Goal: Task Accomplishment & Management: Manage account settings

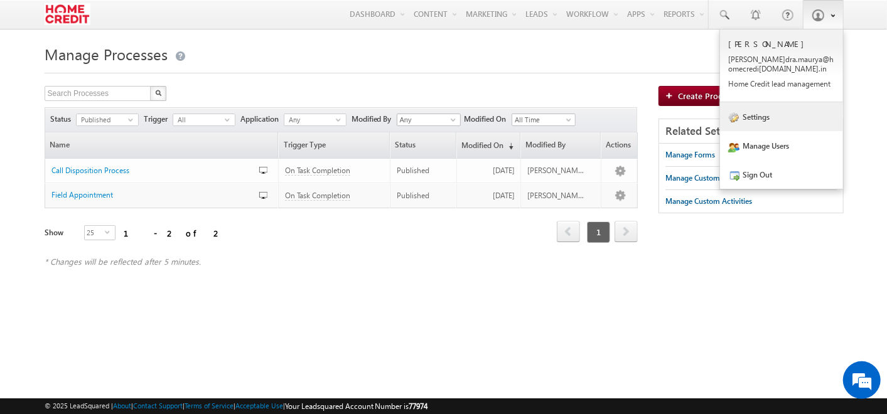
click at [769, 124] on link "Settings" at bounding box center [781, 116] width 123 height 29
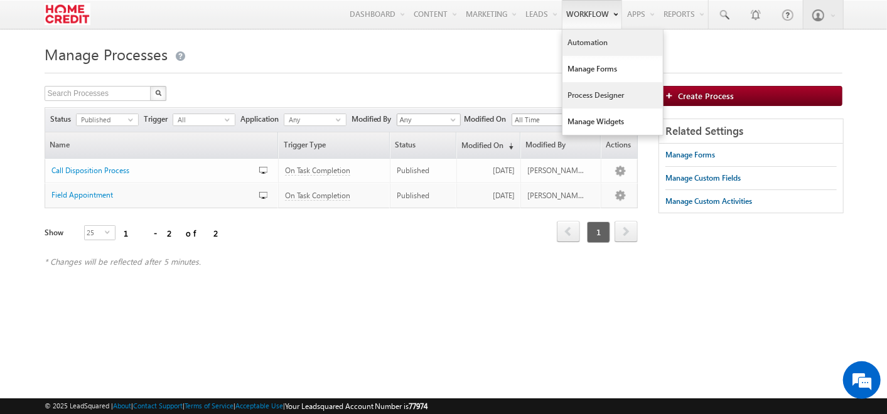
click at [583, 39] on link "Automation" at bounding box center [612, 42] width 100 height 26
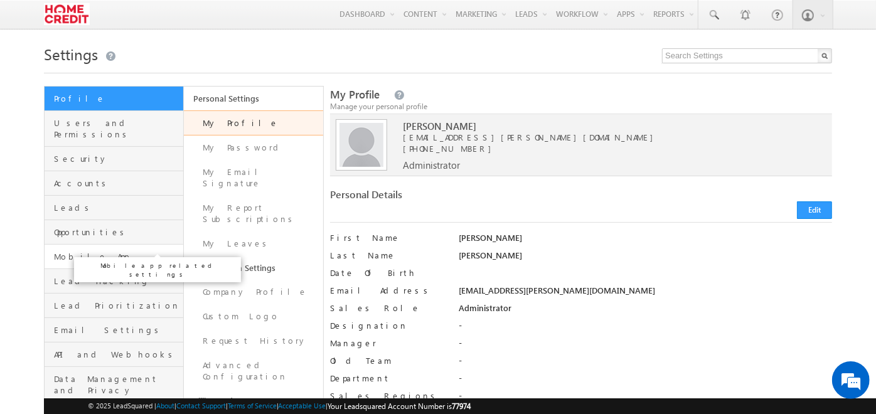
click at [115, 251] on span "Mobile App" at bounding box center [117, 256] width 126 height 11
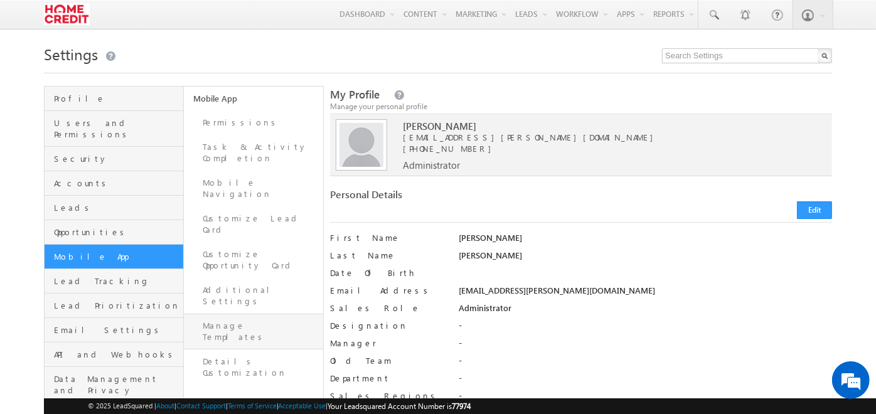
click at [240, 314] on link "Manage Templates" at bounding box center [253, 332] width 139 height 36
click at [225, 112] on link "Permissions" at bounding box center [253, 122] width 139 height 24
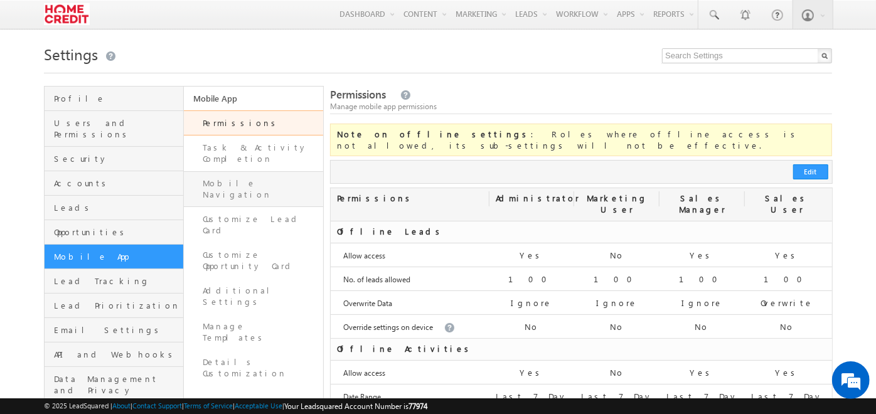
click at [245, 177] on link "Mobile Navigation" at bounding box center [253, 189] width 139 height 36
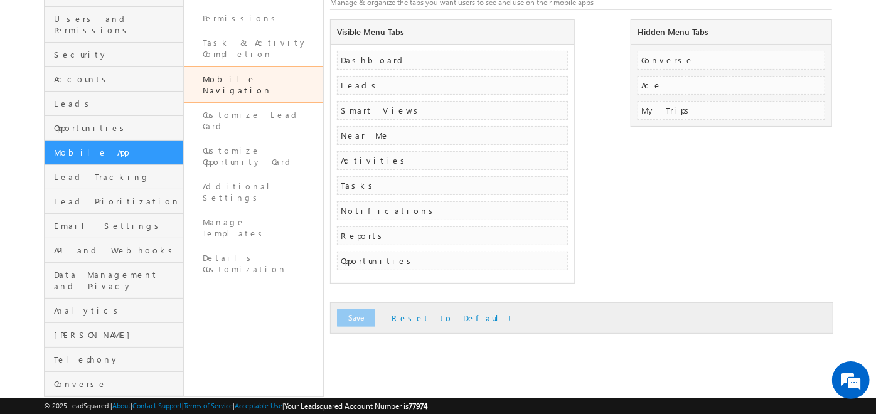
scroll to position [90, 0]
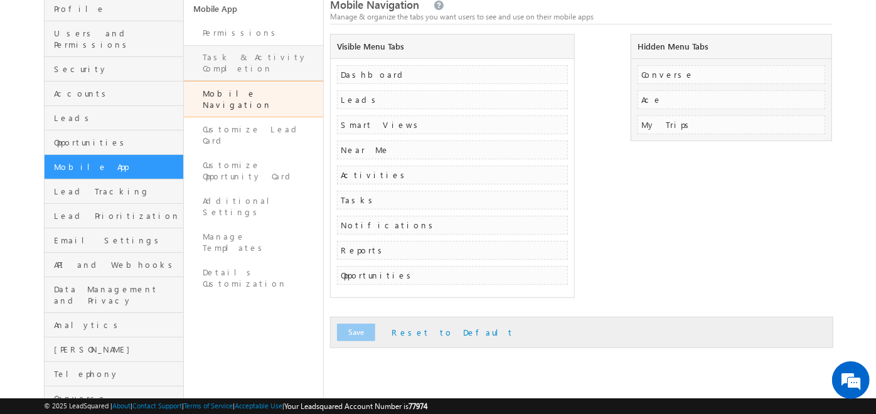
click at [200, 46] on link "Task & Activity Completion" at bounding box center [253, 63] width 139 height 36
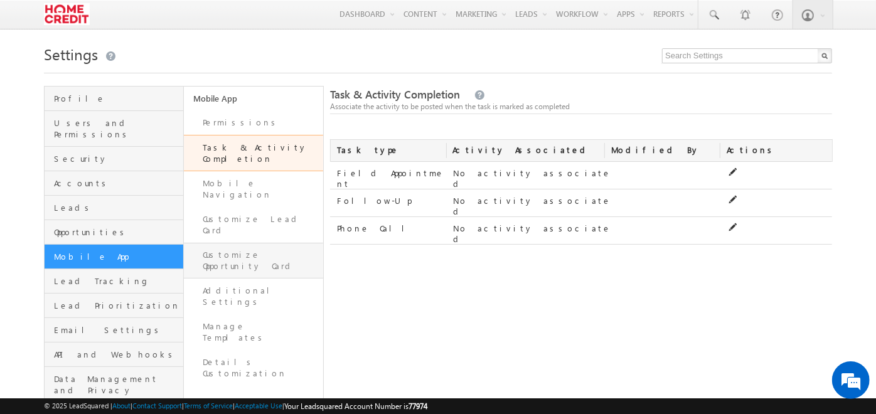
click at [279, 243] on link "Customize Opportunity Card" at bounding box center [253, 261] width 139 height 36
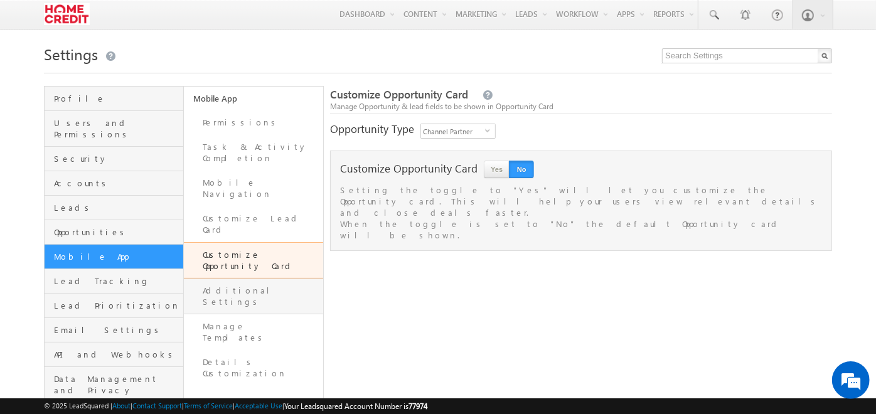
click at [273, 279] on link "Additional Settings" at bounding box center [253, 297] width 139 height 36
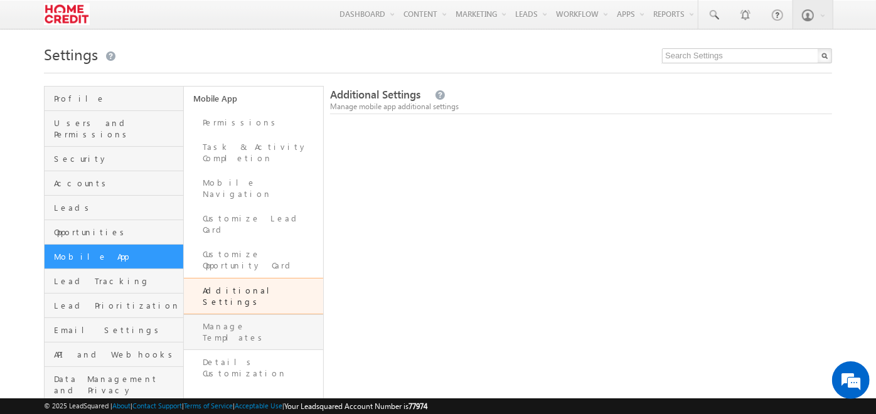
click at [287, 314] on link "Manage Templates" at bounding box center [253, 332] width 139 height 36
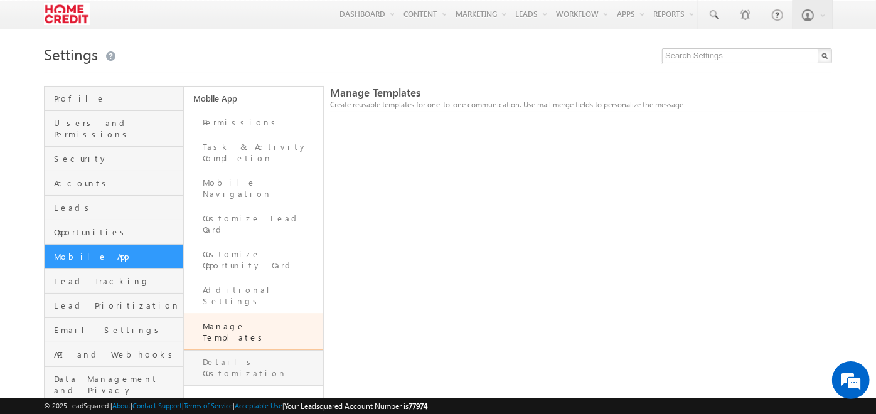
click at [245, 350] on link "Details Customization" at bounding box center [253, 368] width 139 height 36
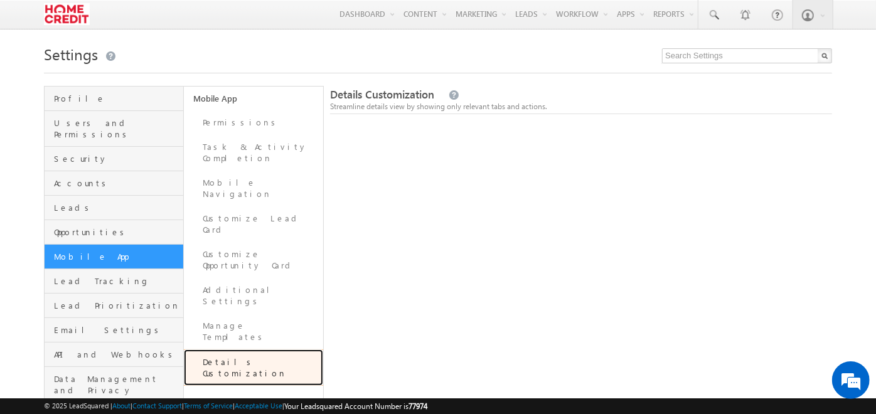
click at [245, 349] on link "Details Customization" at bounding box center [253, 367] width 139 height 36
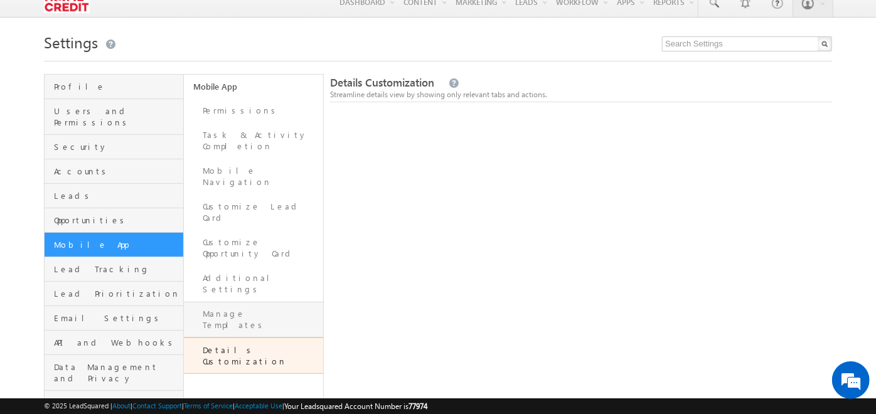
click at [302, 302] on link "Manage Templates" at bounding box center [253, 320] width 139 height 36
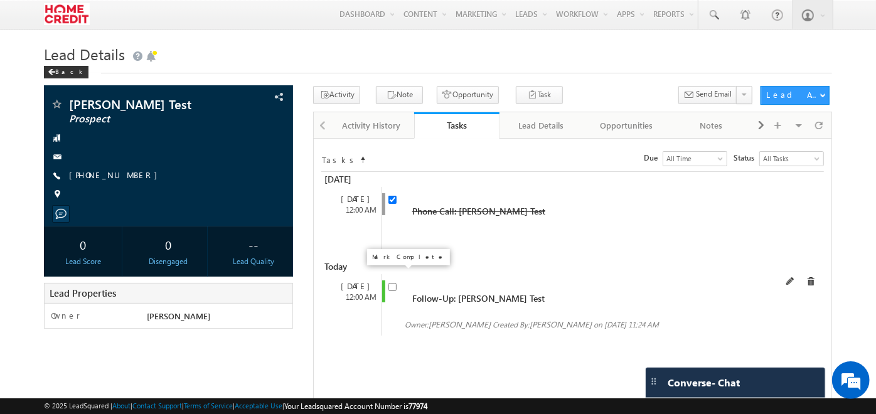
click at [392, 283] on input "checkbox" at bounding box center [392, 287] width 8 height 8
checkbox input "true"
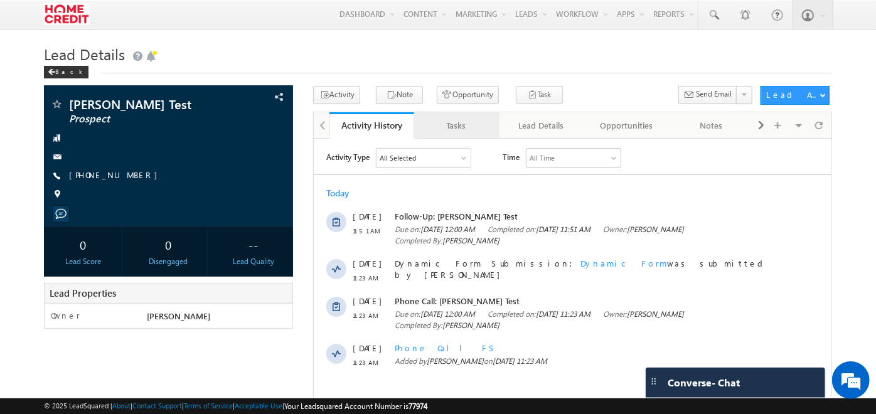
click at [457, 120] on div "Tasks" at bounding box center [455, 125] width 63 height 15
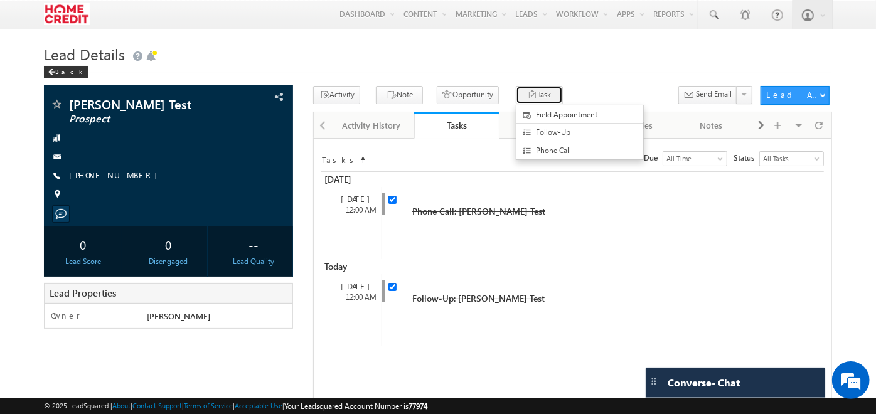
click at [534, 104] on button "Task" at bounding box center [539, 95] width 47 height 18
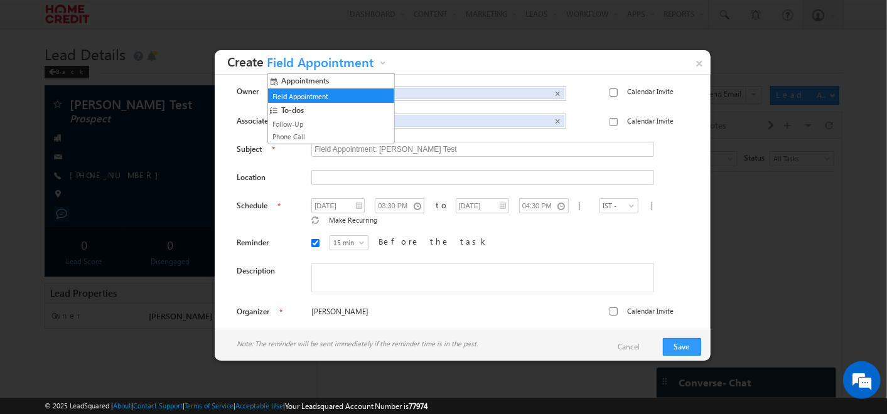
click at [357, 60] on span "Field Appointment" at bounding box center [320, 65] width 113 height 19
click at [331, 124] on link "Follow-Up" at bounding box center [326, 124] width 114 height 11
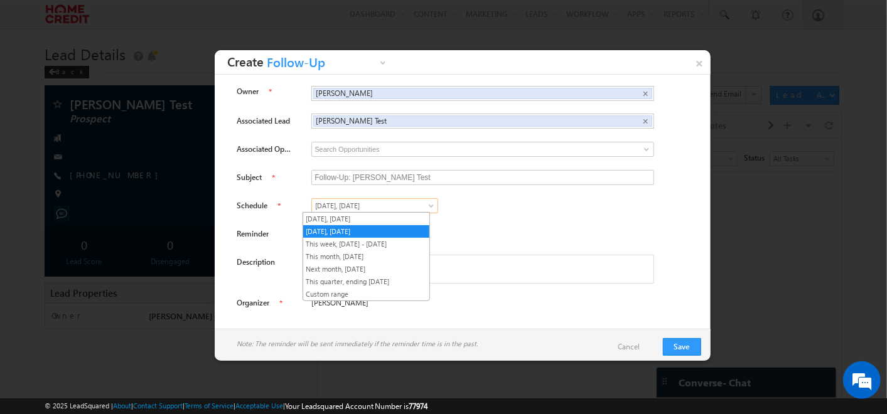
click at [358, 202] on span "Tomorrow, 12 Aug 2025" at bounding box center [368, 205] width 113 height 11
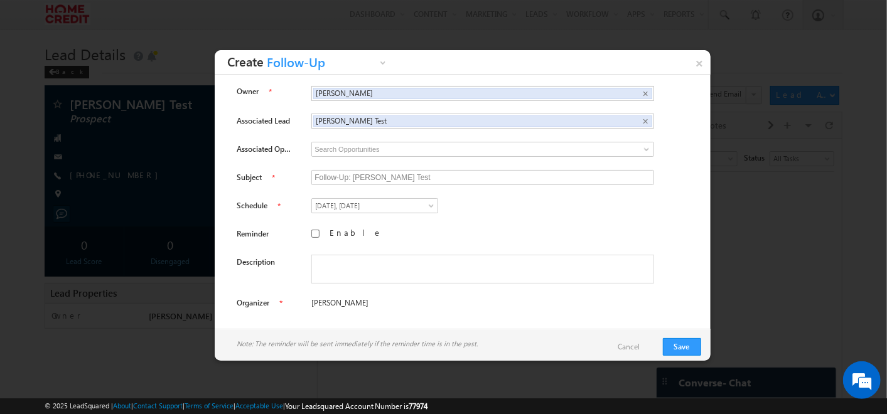
click at [493, 206] on div "Today, 11 Aug 2025 Tomorrow, 12 Aug 2025 This week, 11 Aug - 17 Aug 2025 This m…" at bounding box center [492, 207] width 362 height 19
click at [685, 349] on button "Save" at bounding box center [682, 347] width 38 height 18
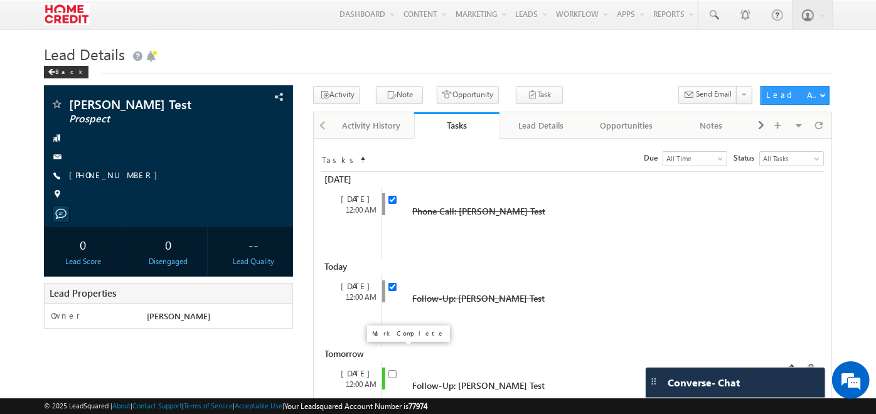
click at [389, 370] on input "checkbox" at bounding box center [392, 374] width 8 height 8
checkbox input "true"
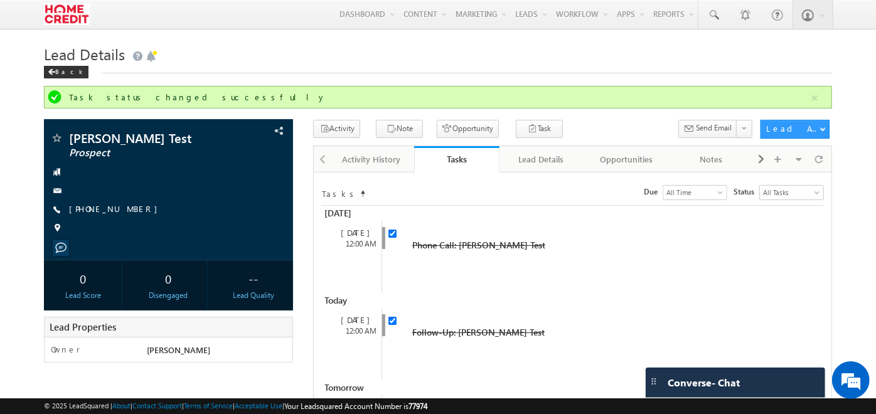
click at [814, 58] on h1 "Lead Details" at bounding box center [438, 53] width 788 height 24
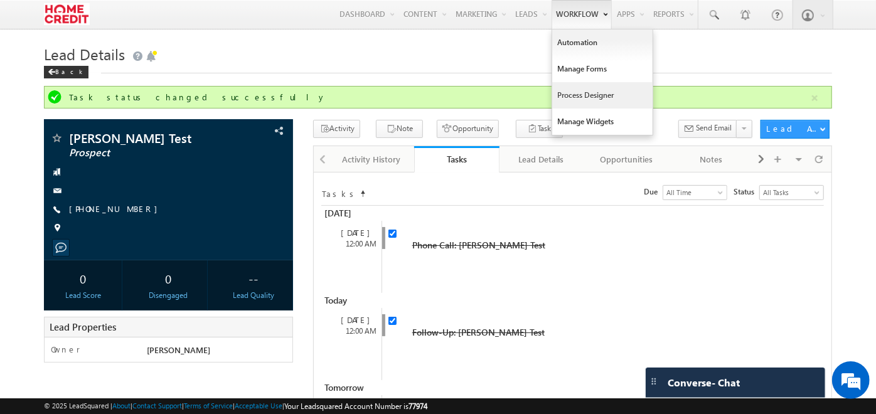
click at [575, 92] on link "Process Designer" at bounding box center [602, 95] width 100 height 26
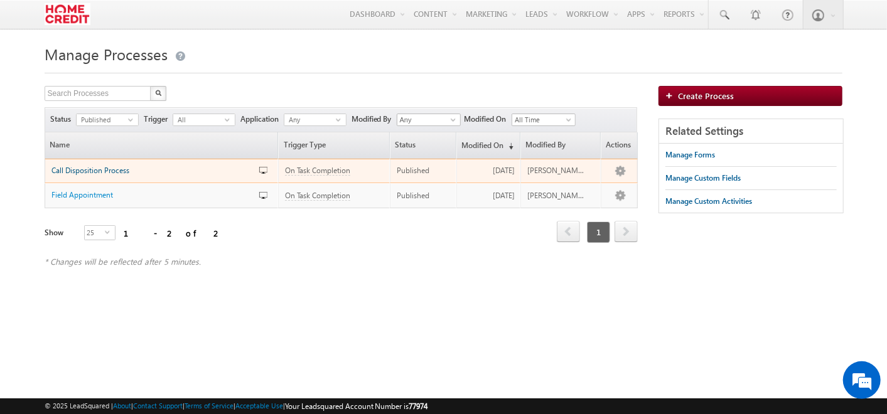
click at [109, 174] on span "Call Disposition Process" at bounding box center [90, 170] width 78 height 9
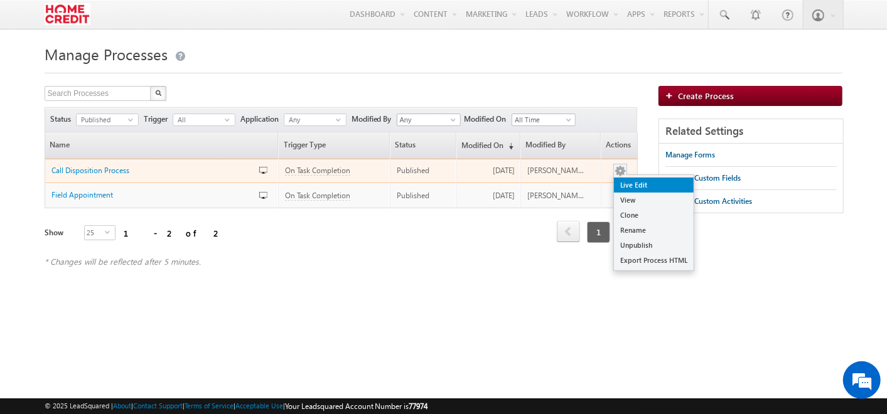
click at [629, 189] on link "Live Edit" at bounding box center [654, 185] width 80 height 15
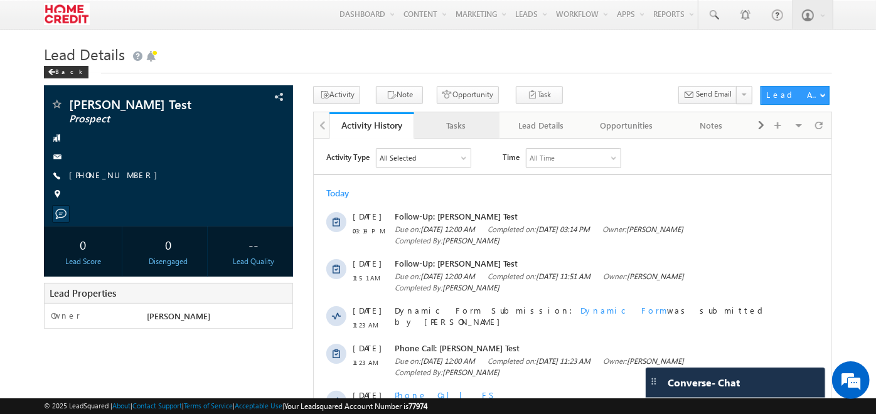
click at [477, 122] on div "Tasks" at bounding box center [455, 125] width 63 height 15
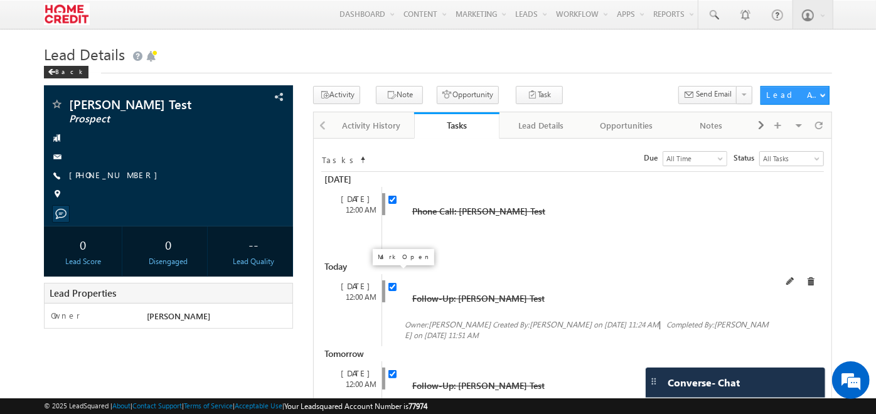
click at [388, 283] on input "checkbox" at bounding box center [392, 287] width 8 height 8
checkbox input "false"
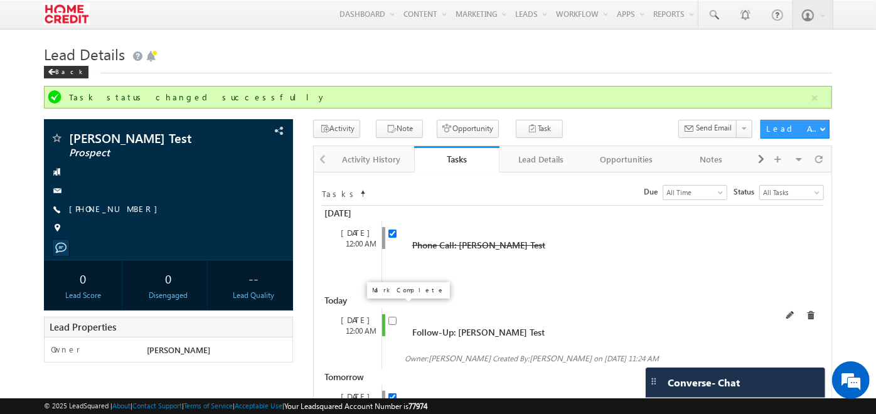
click at [390, 317] on input "checkbox" at bounding box center [392, 321] width 8 height 8
checkbox input "true"
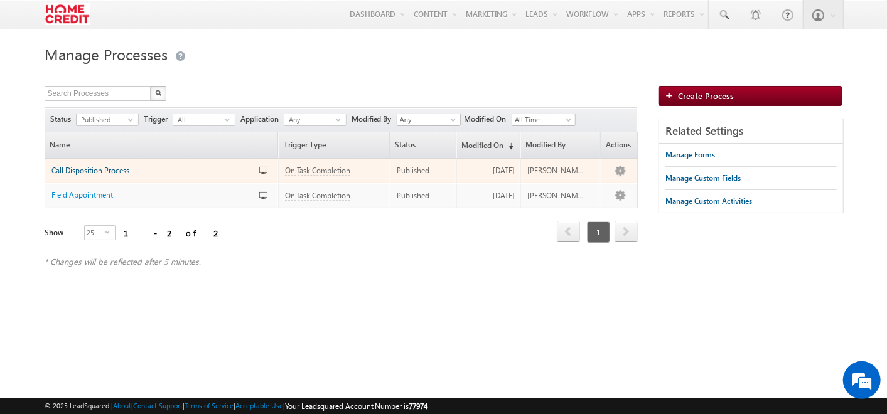
click at [129, 169] on link "Call Disposition Process" at bounding box center [145, 170] width 188 height 11
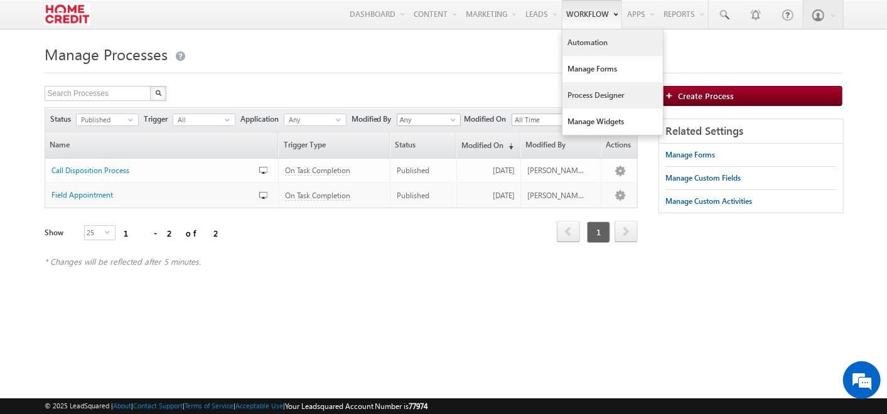
click at [596, 45] on link "Automation" at bounding box center [612, 42] width 100 height 26
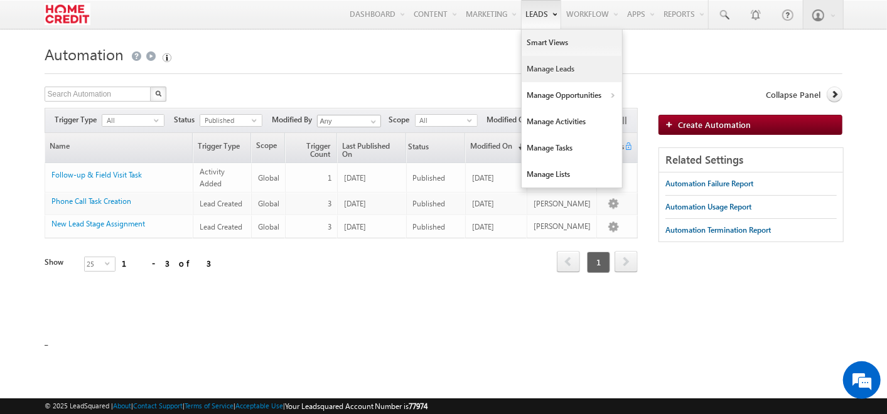
click at [538, 75] on link "Manage Leads" at bounding box center [571, 69] width 100 height 26
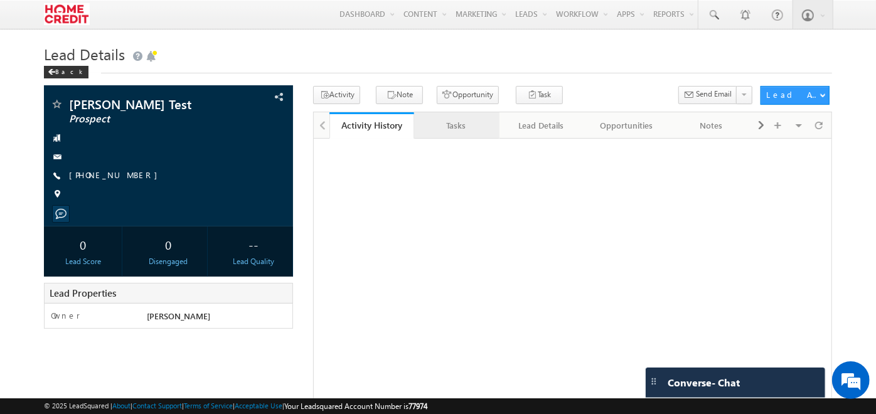
click at [464, 125] on div "Tasks" at bounding box center [455, 125] width 63 height 15
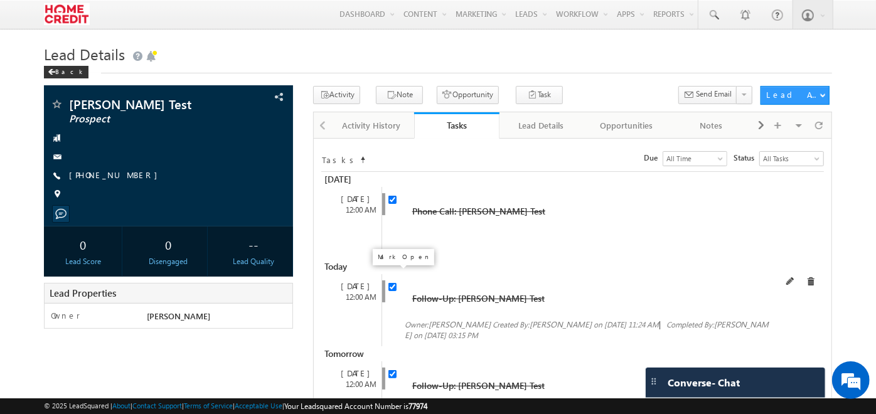
click at [392, 283] on input "checkbox" at bounding box center [392, 287] width 8 height 8
checkbox input "false"
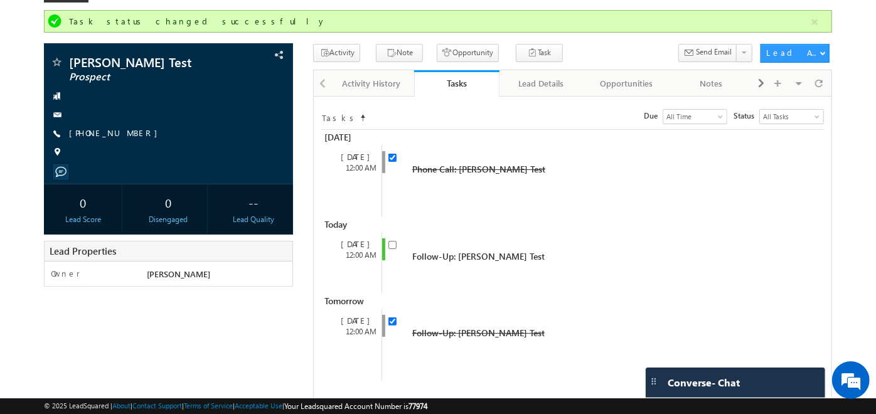
scroll to position [77, 0]
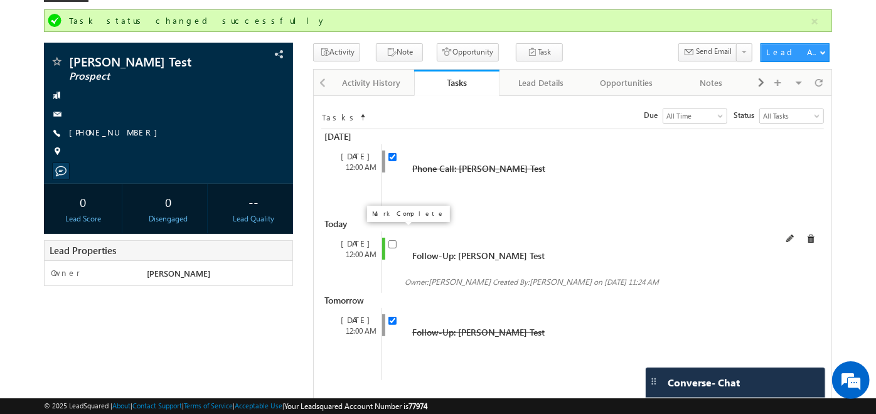
click at [392, 240] on input "checkbox" at bounding box center [392, 244] width 8 height 8
checkbox input "true"
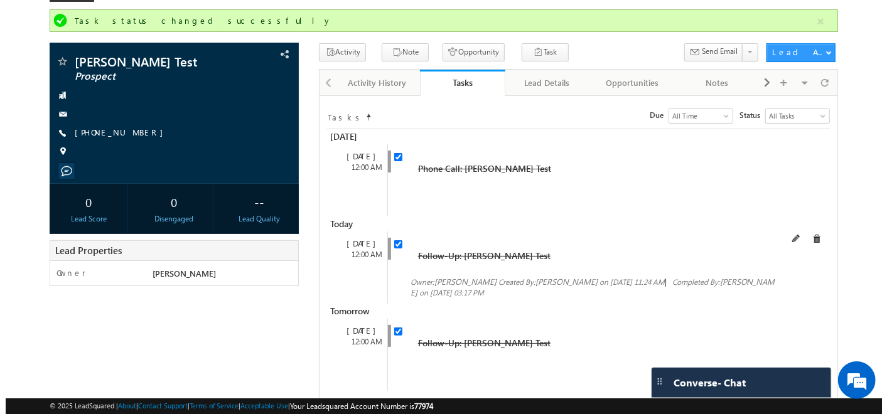
scroll to position [0, 0]
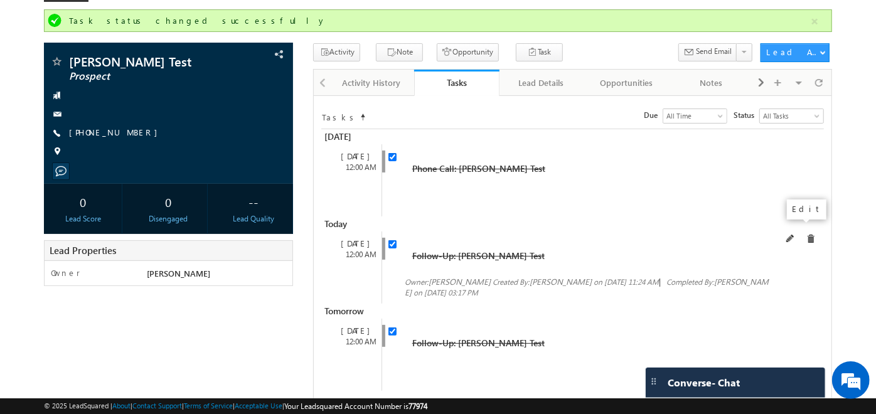
click at [795, 235] on span at bounding box center [790, 239] width 9 height 9
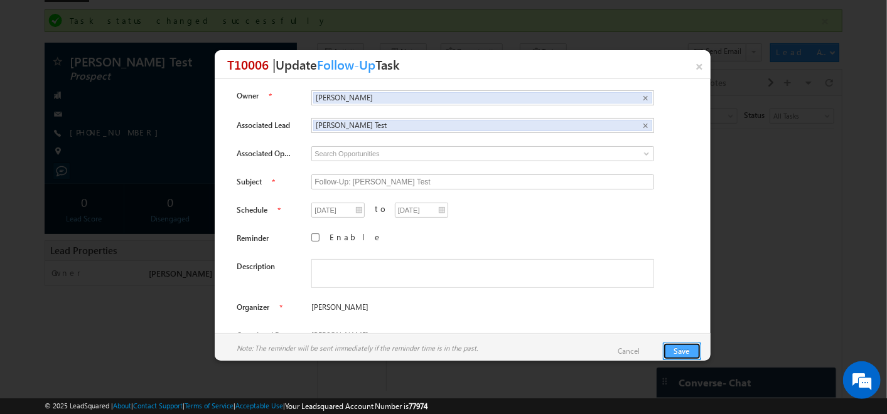
click at [695, 356] on button "Save" at bounding box center [682, 352] width 38 height 18
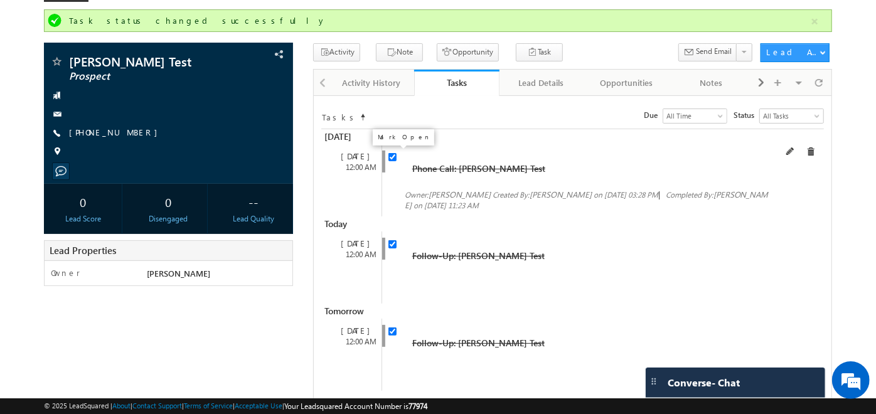
click at [392, 154] on input "checkbox" at bounding box center [392, 157] width 8 height 8
checkbox input "false"
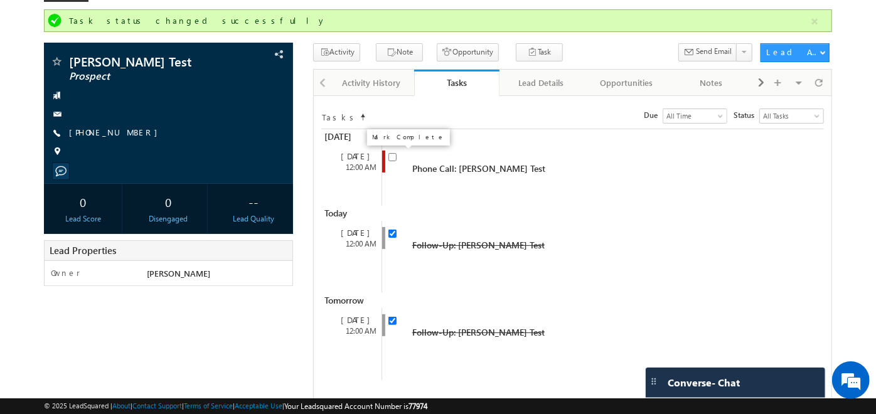
click at [392, 154] on input "checkbox" at bounding box center [392, 157] width 8 height 8
checkbox input "false"
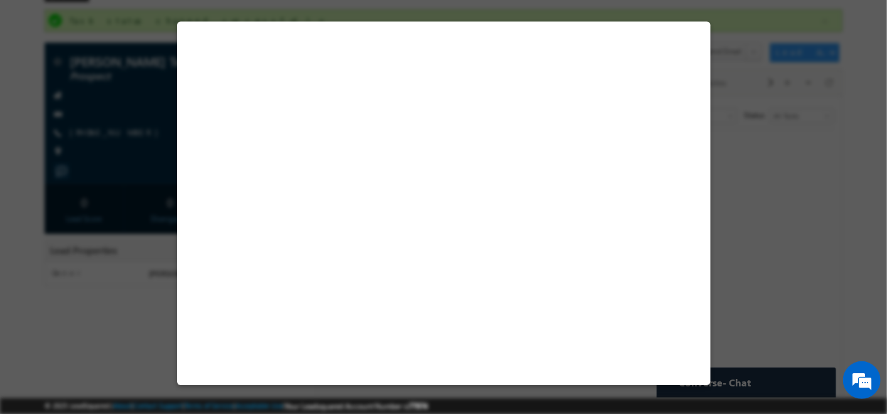
select select "Prospect"
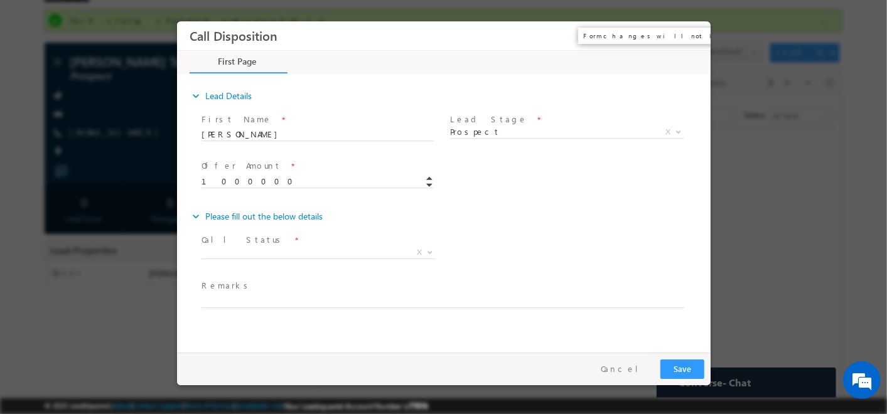
click at [698, 35] on button "×" at bounding box center [690, 35] width 21 height 23
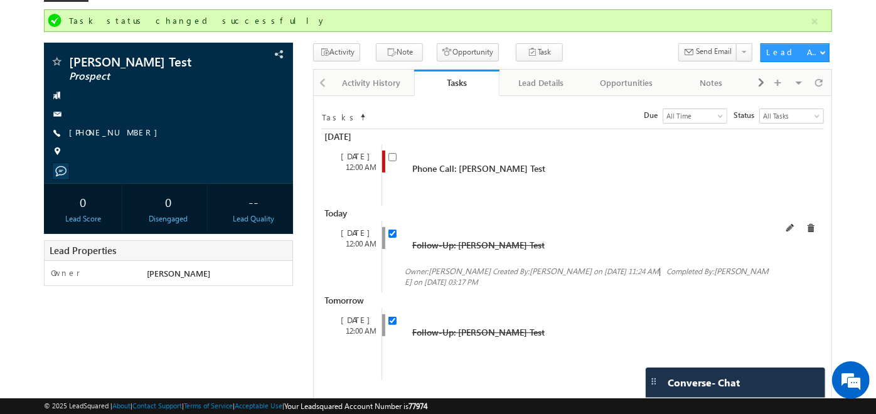
click at [388, 230] on input "checkbox" at bounding box center [392, 234] width 8 height 8
checkbox input "false"
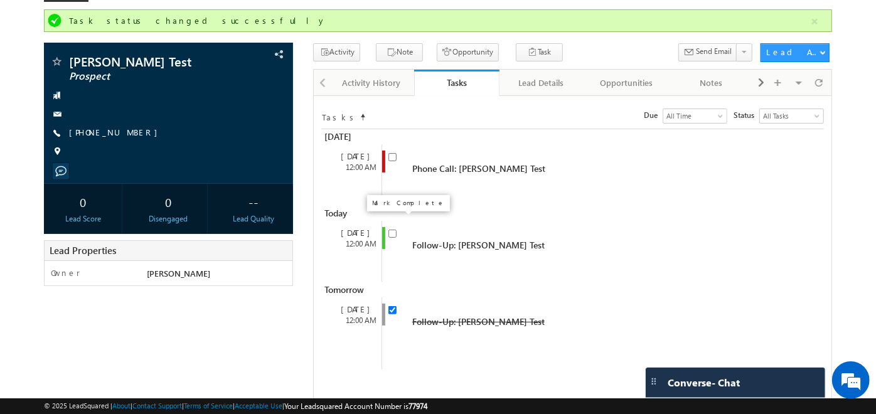
click at [388, 230] on input "checkbox" at bounding box center [392, 234] width 8 height 8
checkbox input "true"
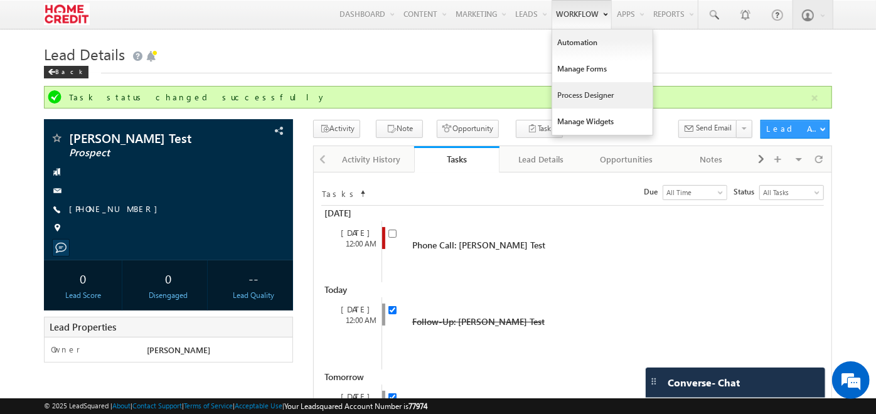
click at [572, 93] on link "Process Designer" at bounding box center [602, 95] width 100 height 26
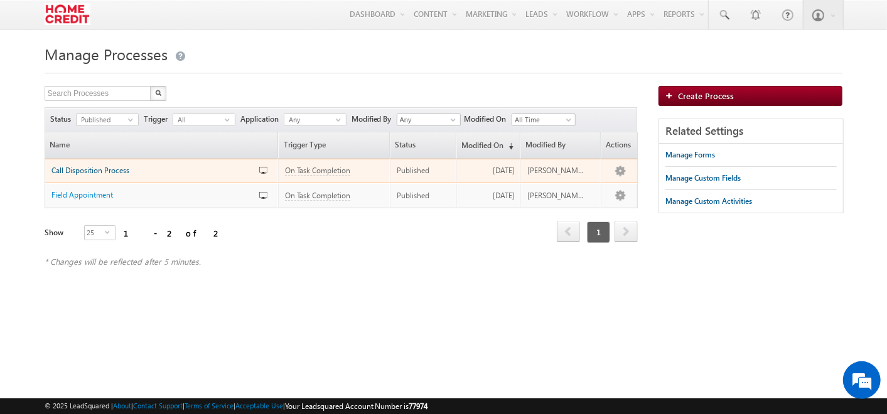
click at [95, 168] on span "Call Disposition Process" at bounding box center [90, 170] width 78 height 9
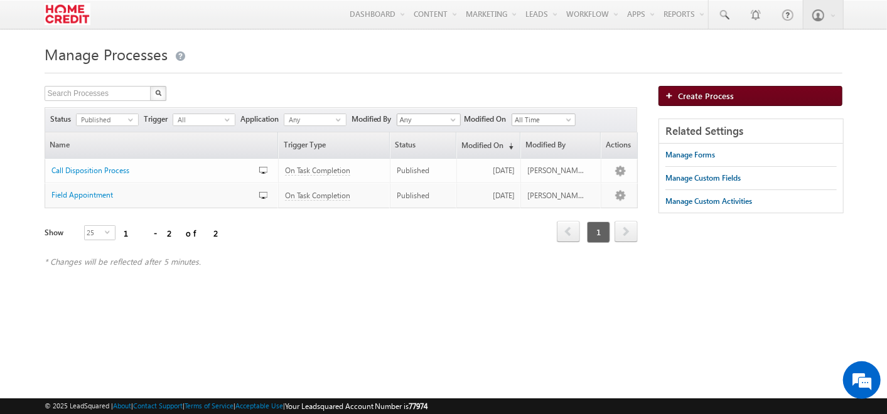
click at [723, 104] on link "Create Process" at bounding box center [750, 96] width 184 height 20
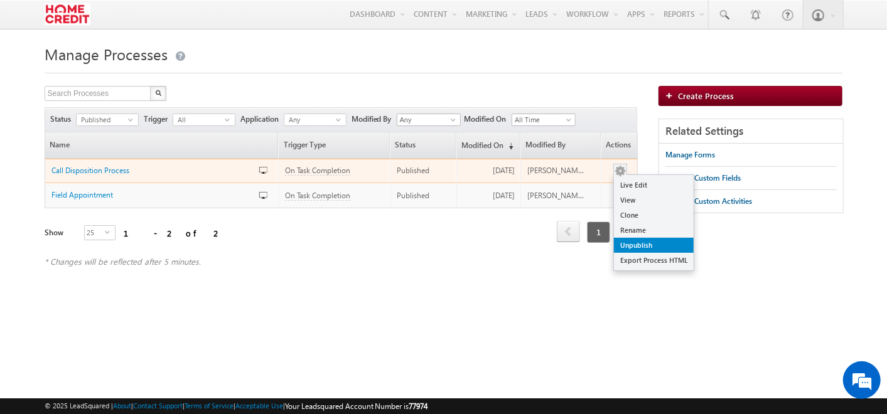
click at [632, 241] on link "Unpublish" at bounding box center [654, 245] width 80 height 15
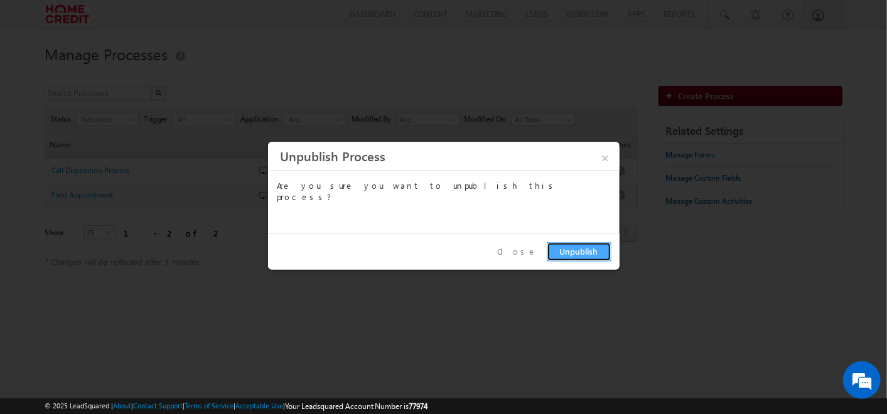
click at [564, 252] on button "Unpublish" at bounding box center [578, 251] width 65 height 19
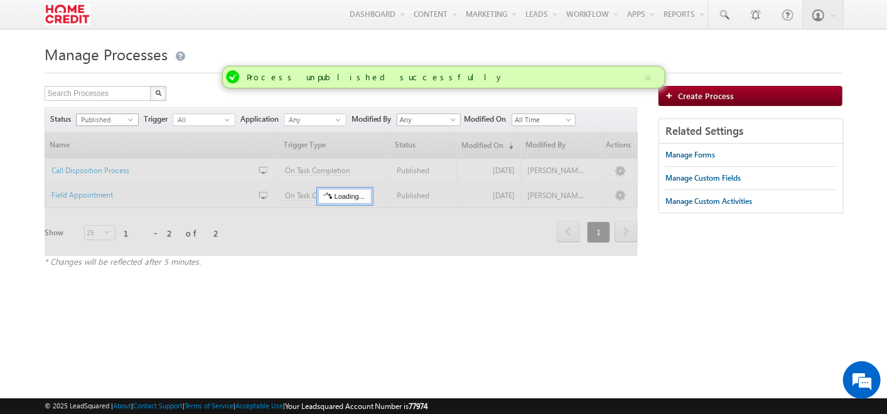
click at [125, 122] on span "Published" at bounding box center [102, 119] width 51 height 11
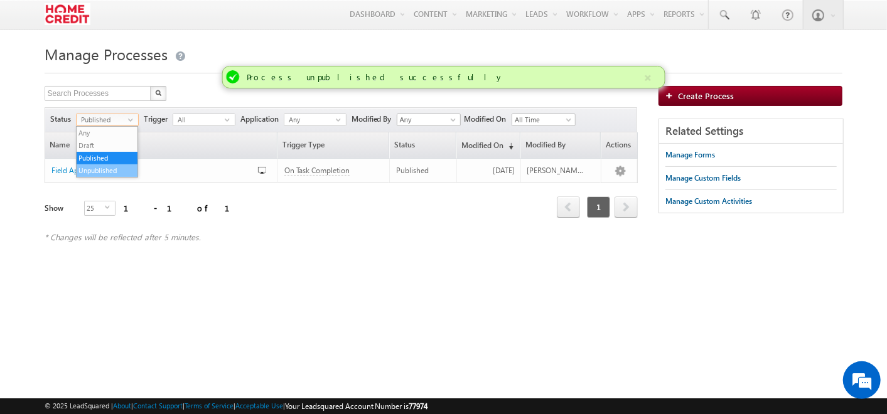
click at [119, 166] on li "Unpublished" at bounding box center [107, 170] width 61 height 13
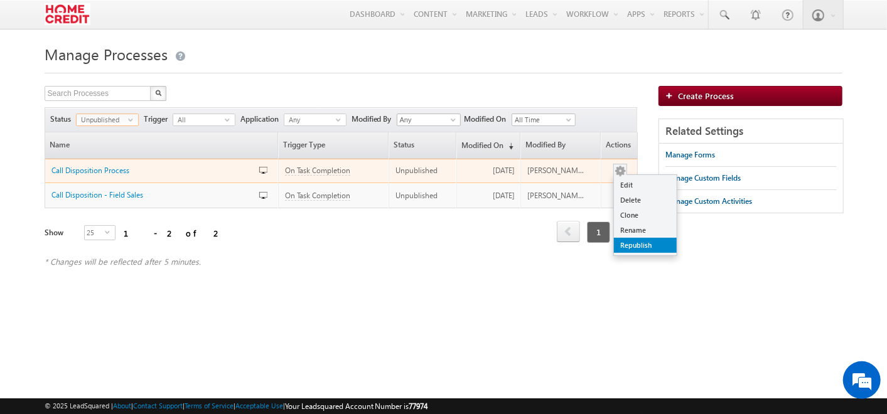
click at [631, 241] on link "Republish" at bounding box center [645, 245] width 63 height 15
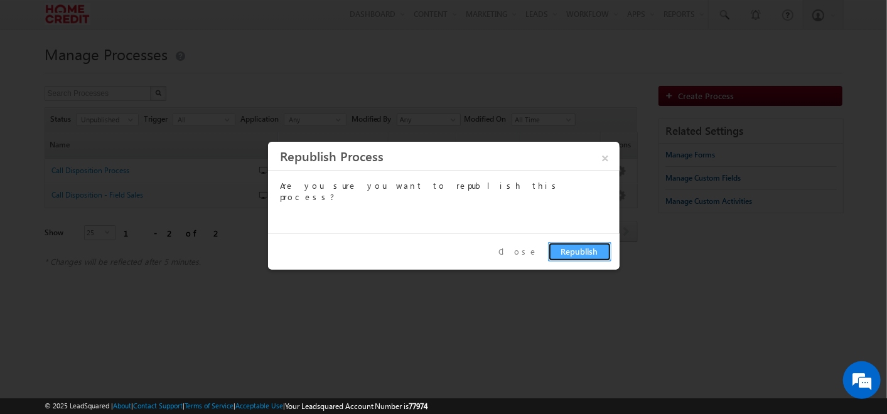
click at [570, 256] on button "Republish" at bounding box center [579, 251] width 63 height 19
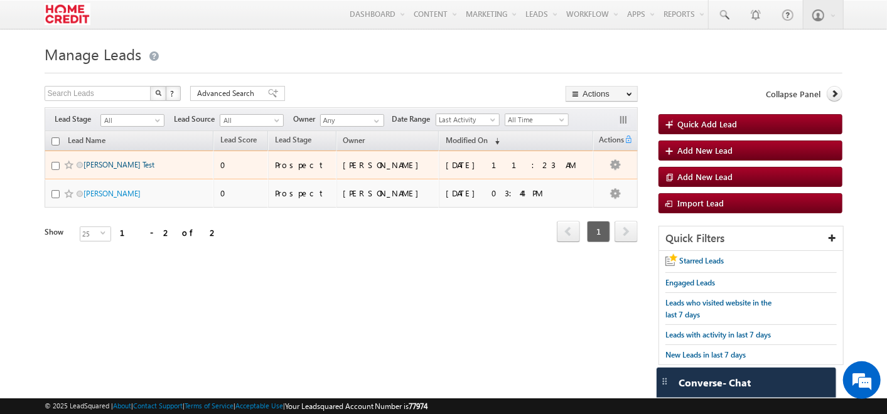
click at [98, 166] on link "[PERSON_NAME] Test" at bounding box center [118, 164] width 71 height 9
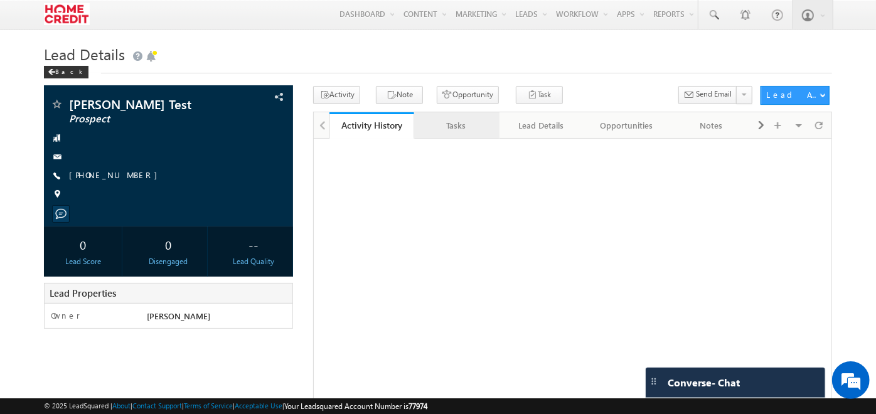
click at [451, 119] on div "Tasks" at bounding box center [455, 125] width 63 height 15
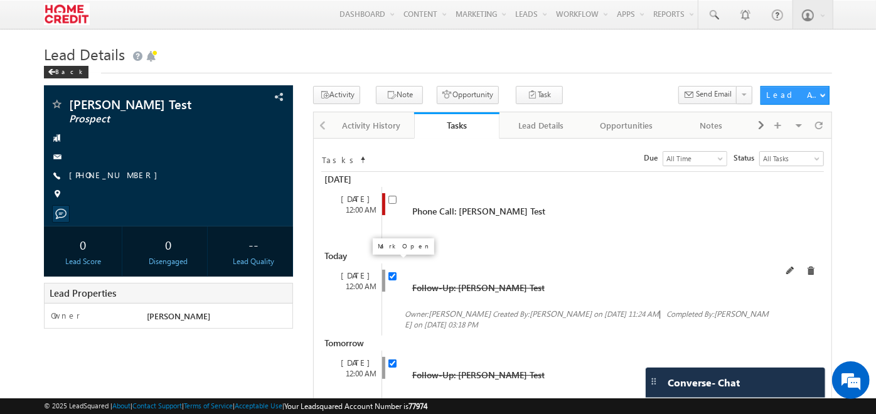
click at [390, 272] on input "checkbox" at bounding box center [392, 276] width 8 height 8
checkbox input "false"
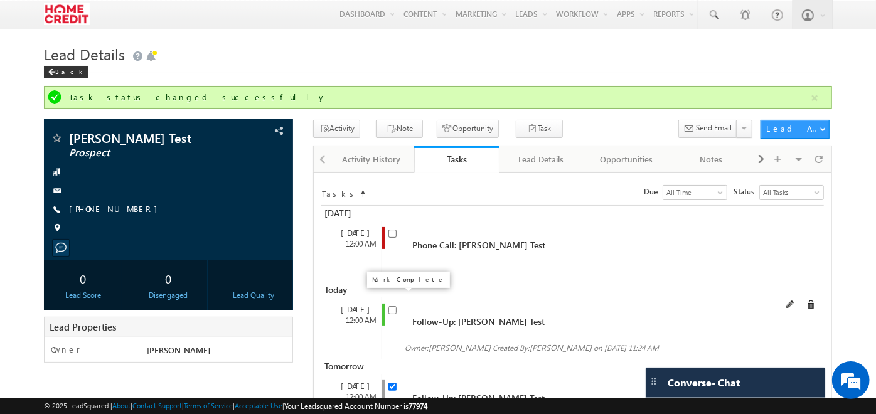
click at [390, 306] on input "checkbox" at bounding box center [392, 310] width 8 height 8
checkbox input "true"
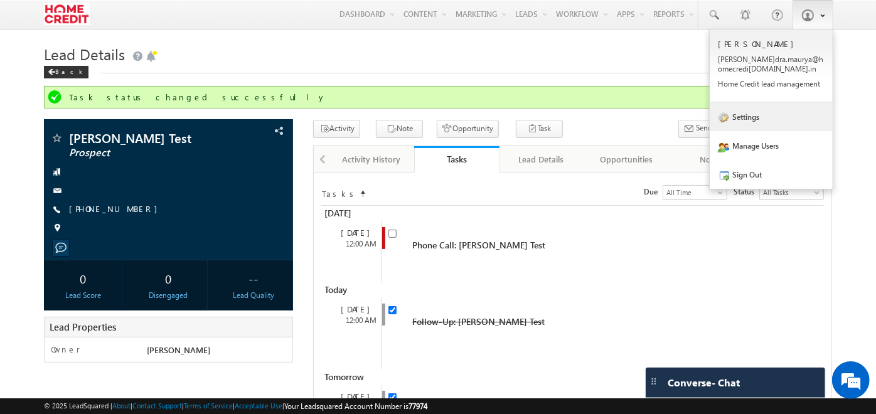
click at [784, 114] on link "Settings" at bounding box center [771, 116] width 123 height 29
